Goal: Transaction & Acquisition: Purchase product/service

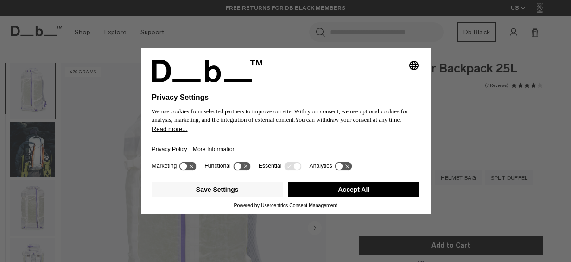
click at [324, 191] on button "Accept All" at bounding box center [353, 189] width 131 height 15
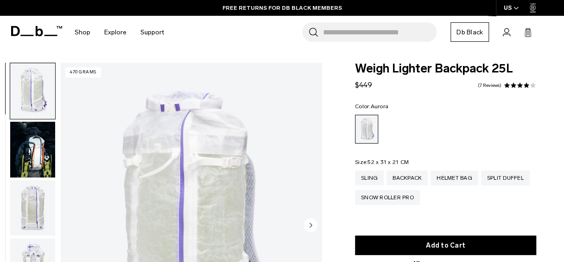
click at [32, 157] on img "button" at bounding box center [32, 150] width 45 height 56
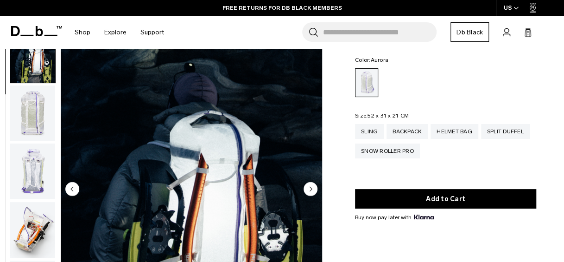
scroll to position [93, 0]
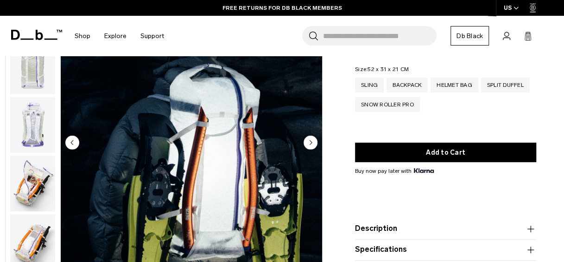
click at [35, 134] on img "button" at bounding box center [32, 125] width 45 height 56
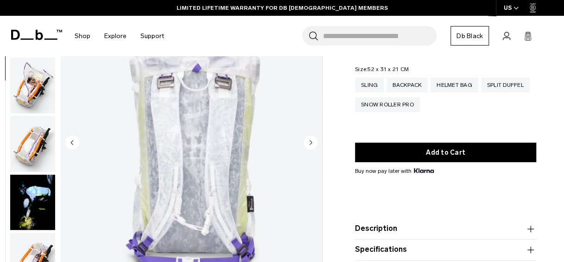
scroll to position [175, 0]
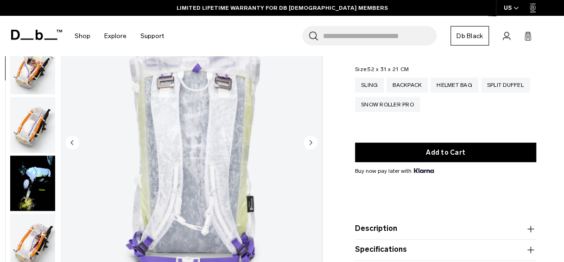
click at [31, 142] on img "button" at bounding box center [32, 124] width 45 height 56
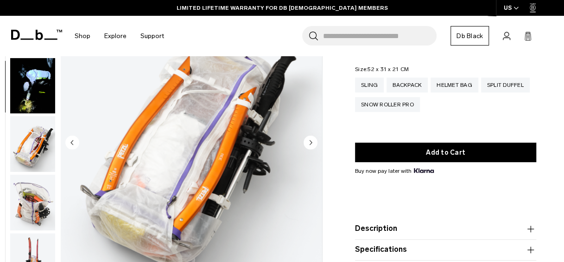
scroll to position [292, 0]
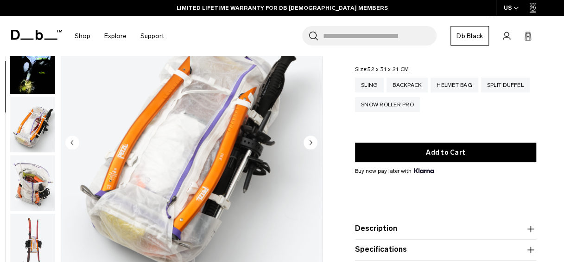
click at [18, 133] on img "button" at bounding box center [32, 124] width 45 height 56
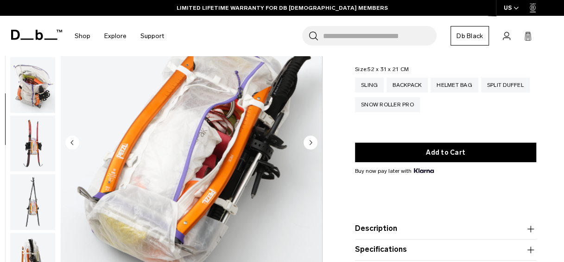
scroll to position [409, 0]
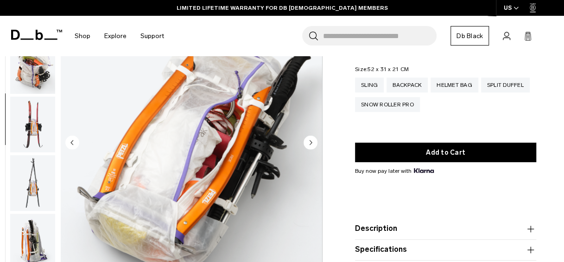
click at [20, 136] on img "button" at bounding box center [32, 124] width 45 height 56
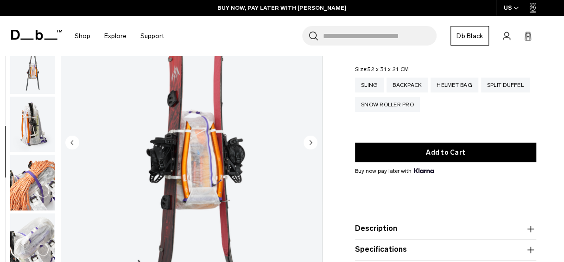
click at [28, 128] on img "button" at bounding box center [32, 124] width 45 height 56
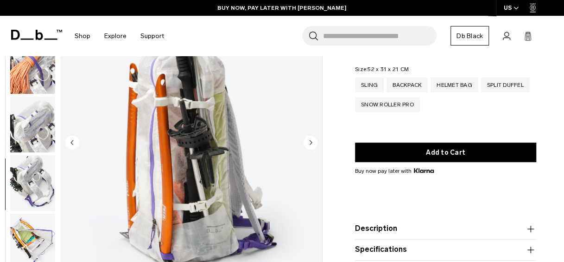
click at [28, 145] on img "button" at bounding box center [32, 124] width 45 height 56
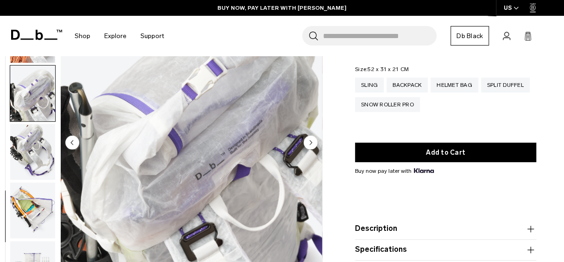
scroll to position [723, 0]
